Goal: Find specific page/section: Find specific page/section

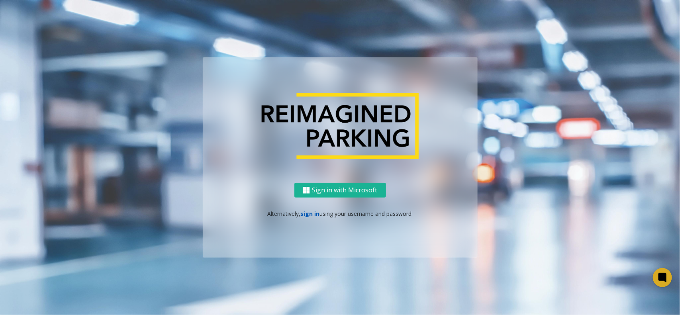
click at [309, 215] on link "sign in" at bounding box center [309, 214] width 19 height 8
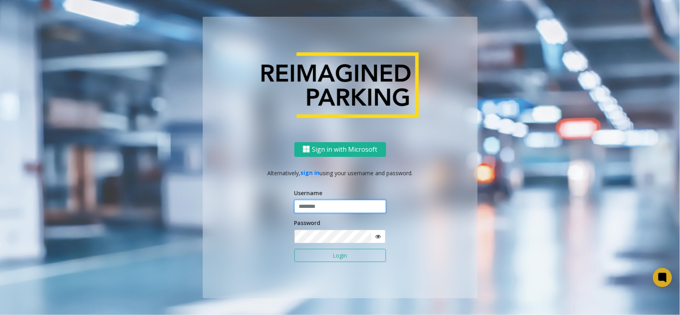
click at [315, 204] on input "text" at bounding box center [340, 207] width 92 height 14
type input "*******"
click at [294, 249] on button "Login" at bounding box center [340, 256] width 92 height 14
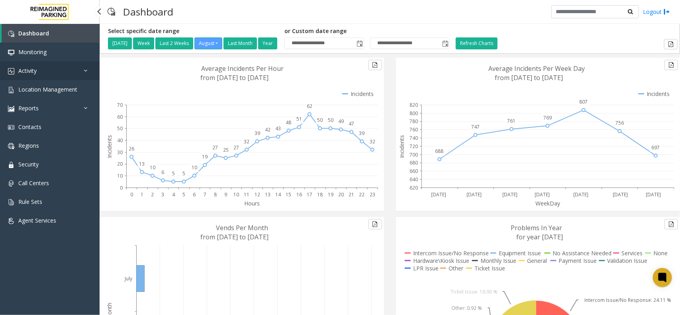
click at [55, 70] on link "Activity" at bounding box center [50, 70] width 100 height 19
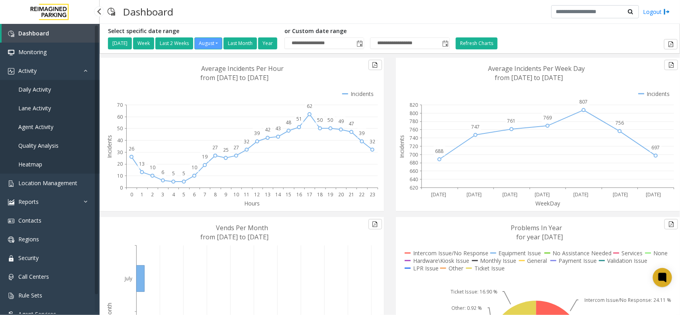
click at [52, 88] on link "Daily Activity" at bounding box center [50, 89] width 100 height 19
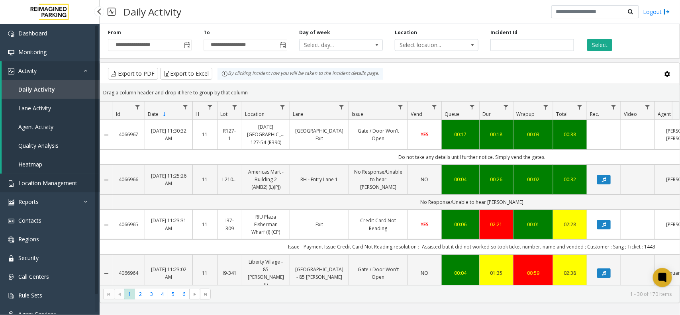
click at [48, 183] on span "Location Management" at bounding box center [47, 183] width 59 height 8
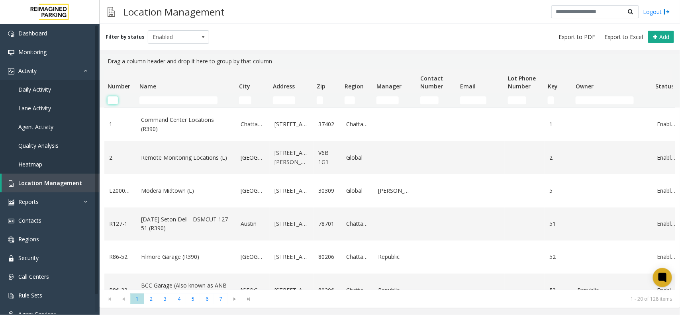
click at [117, 102] on input "Number Filter" at bounding box center [113, 100] width 10 height 8
paste input "*******"
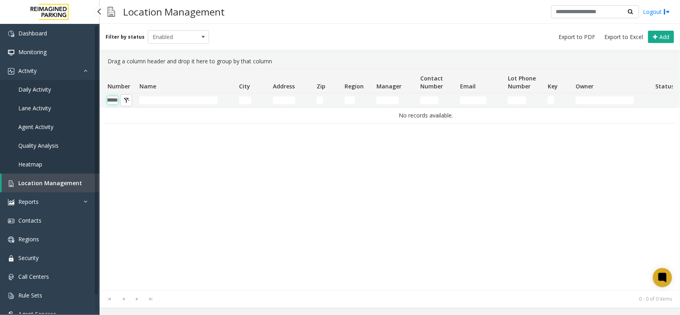
type input "*******"
click at [39, 124] on span "Agent Activity" at bounding box center [35, 127] width 35 height 8
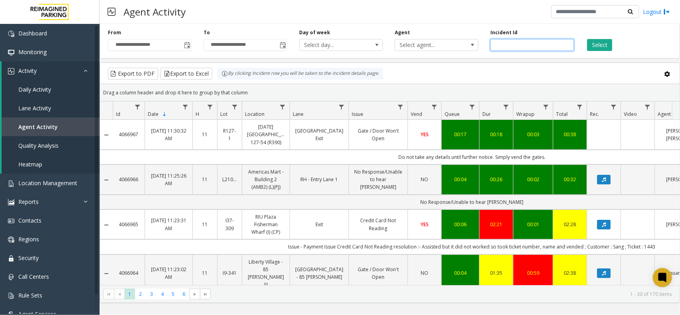
click at [542, 45] on input "number" at bounding box center [533, 45] width 84 height 12
paste input "*******"
type input "*******"
click at [598, 43] on button "Select" at bounding box center [599, 45] width 25 height 12
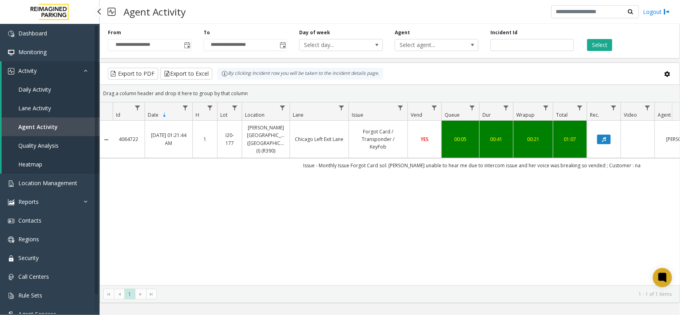
click at [38, 126] on span "Agent Activity" at bounding box center [37, 127] width 39 height 8
click at [604, 137] on icon "Data table" at bounding box center [604, 139] width 4 height 5
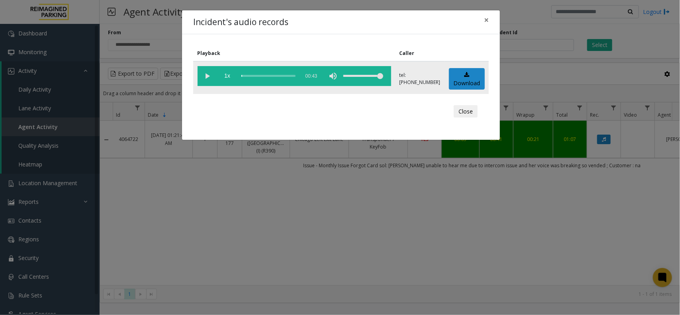
click at [208, 77] on vg-play-pause at bounding box center [208, 76] width 20 height 20
click at [473, 114] on button "Close" at bounding box center [466, 111] width 24 height 13
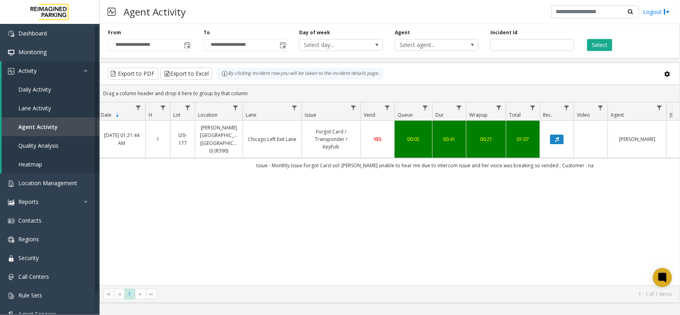
scroll to position [0, 64]
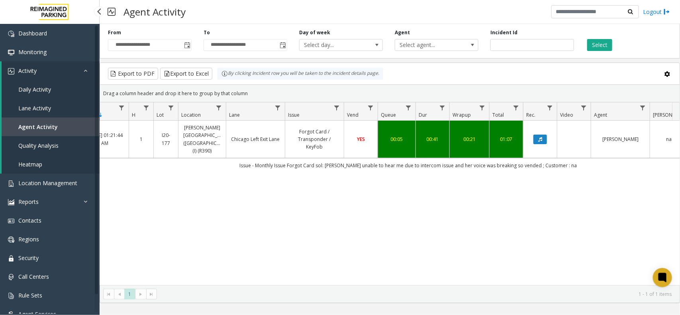
click at [48, 88] on span "Daily Activity" at bounding box center [34, 90] width 33 height 8
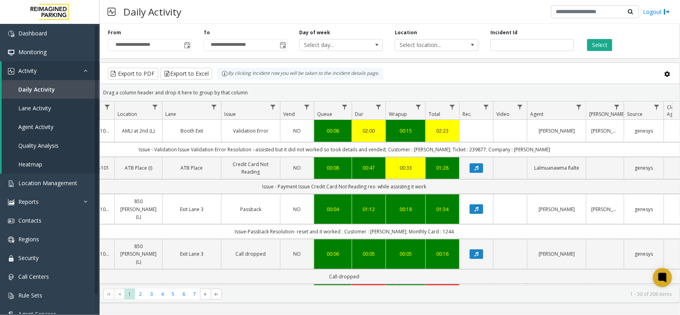
scroll to position [0, 134]
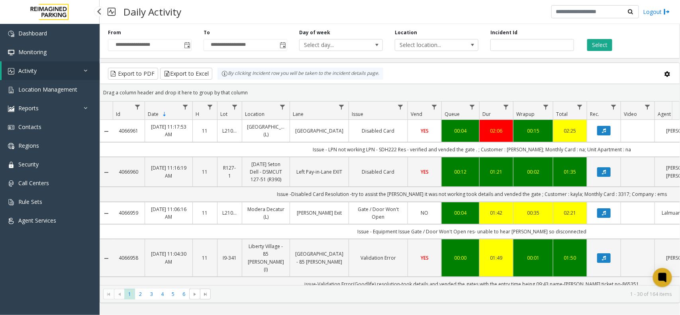
click at [37, 69] on link "Activity" at bounding box center [51, 70] width 98 height 19
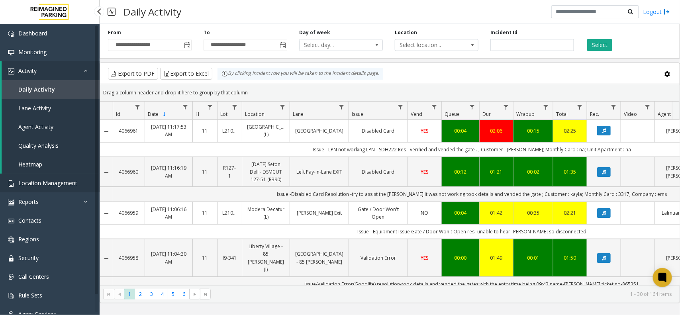
click at [40, 181] on span "Location Management" at bounding box center [47, 183] width 59 height 8
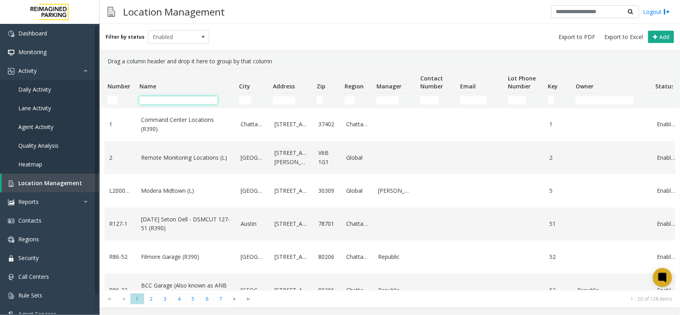
click at [179, 96] on input "Name Filter" at bounding box center [178, 100] width 78 height 8
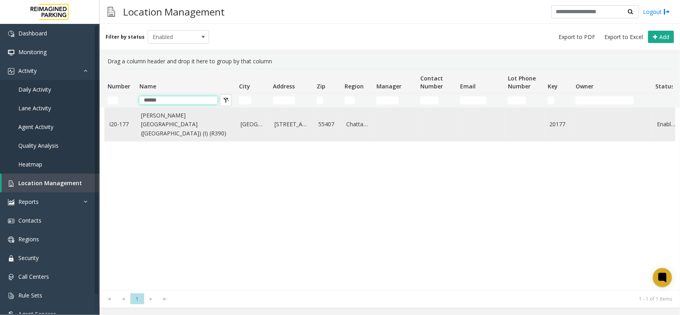
type input "******"
click at [160, 120] on link "[PERSON_NAME][GEOGRAPHIC_DATA] ([GEOGRAPHIC_DATA]) (I) (R390)" at bounding box center [186, 124] width 90 height 27
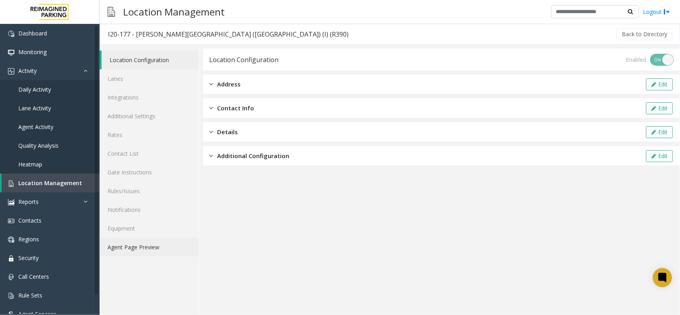
click at [142, 247] on link "Agent Page Preview" at bounding box center [149, 247] width 99 height 19
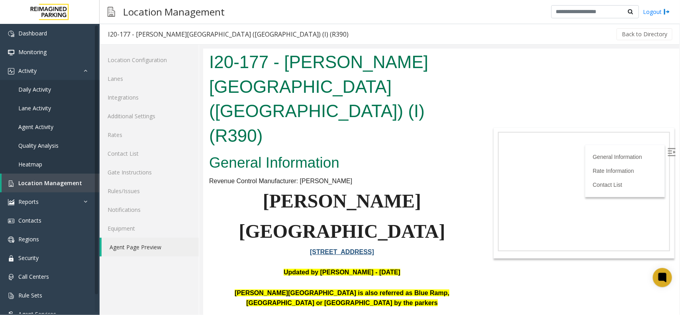
click at [444, 152] on h2 "General Information" at bounding box center [342, 162] width 266 height 21
click at [383, 152] on h2 "General Information" at bounding box center [342, 162] width 266 height 21
click at [667, 154] on img at bounding box center [671, 152] width 8 height 8
click at [667, 151] on img at bounding box center [671, 152] width 8 height 8
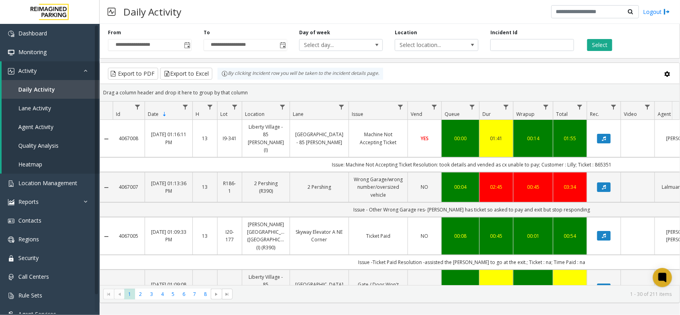
scroll to position [0, 134]
